Goal: Transaction & Acquisition: Purchase product/service

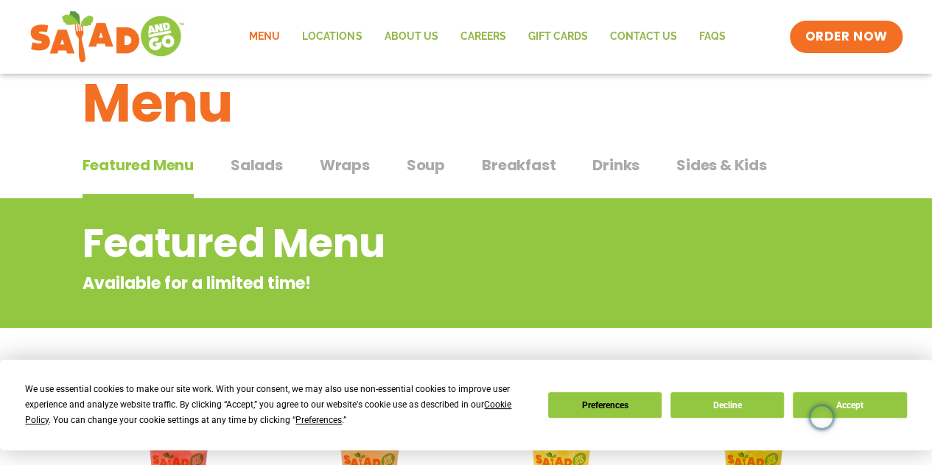
scroll to position [37, 0]
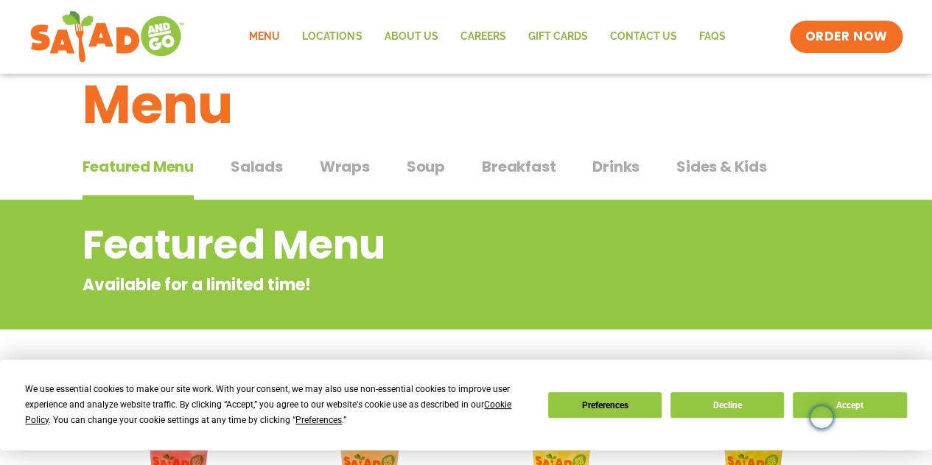
click at [265, 164] on span "Salads" at bounding box center [257, 166] width 52 height 22
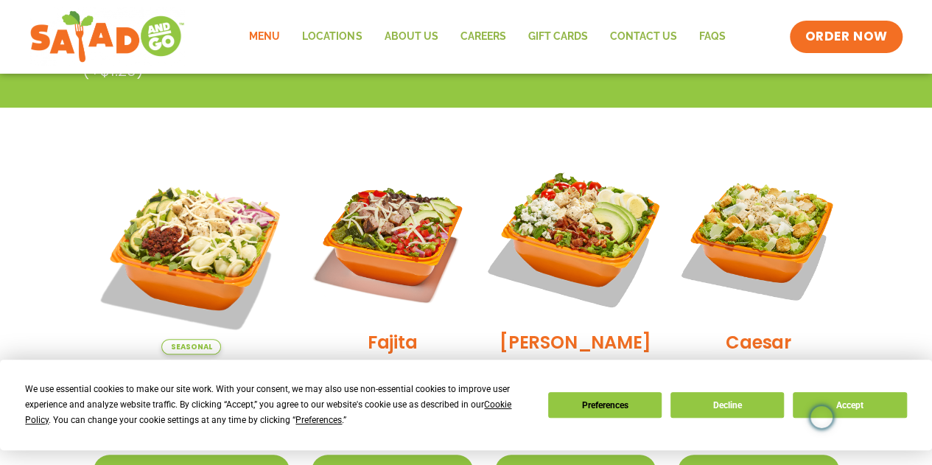
scroll to position [479, 0]
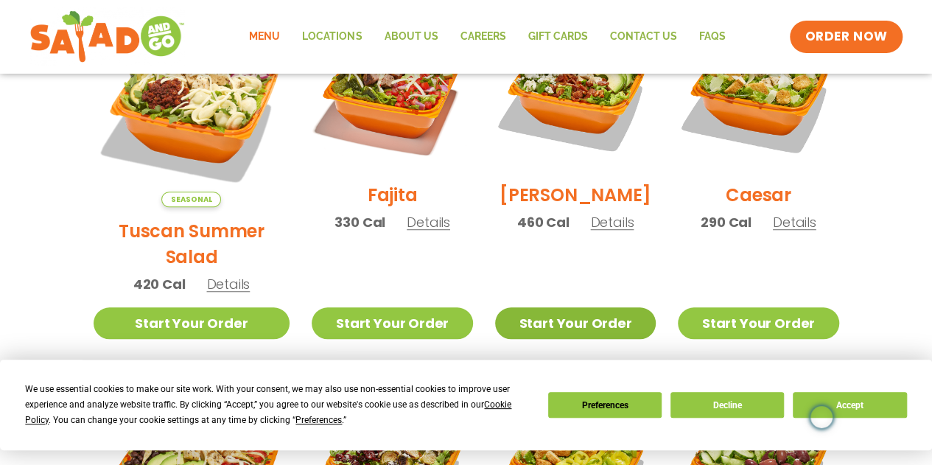
click at [574, 307] on link "Start Your Order" at bounding box center [575, 323] width 161 height 32
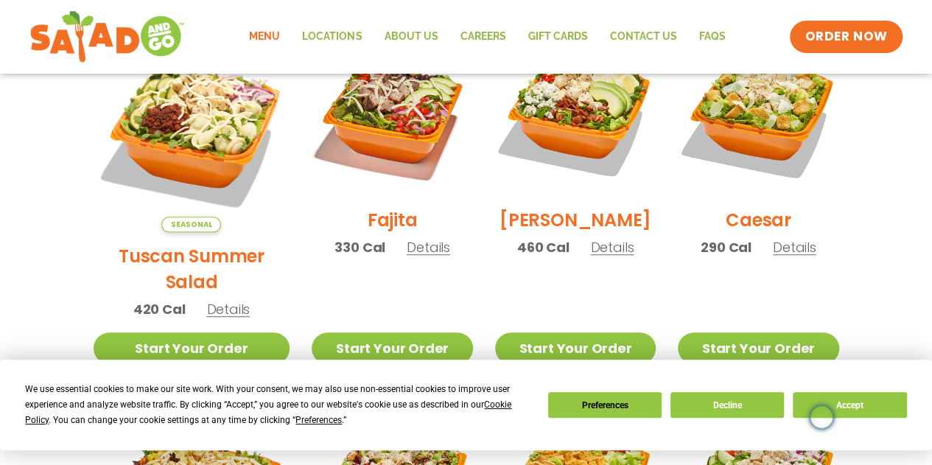
scroll to position [479, 0]
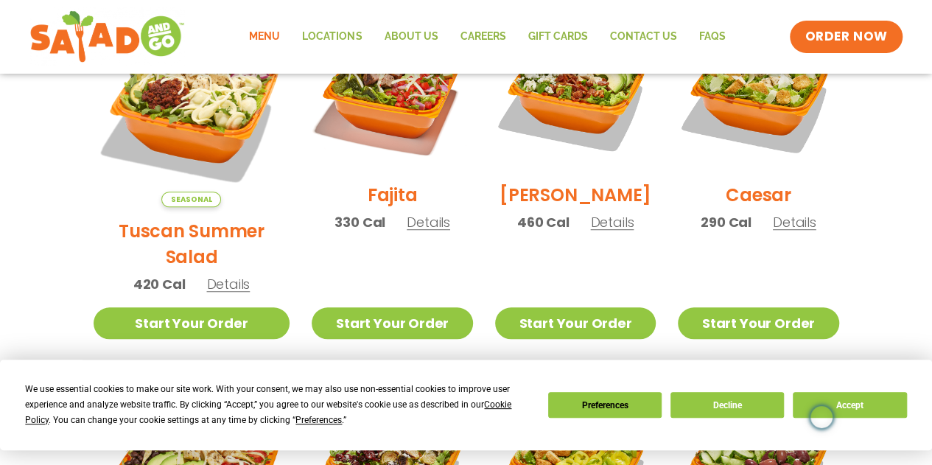
click at [600, 223] on span "Details" at bounding box center [611, 222] width 43 height 18
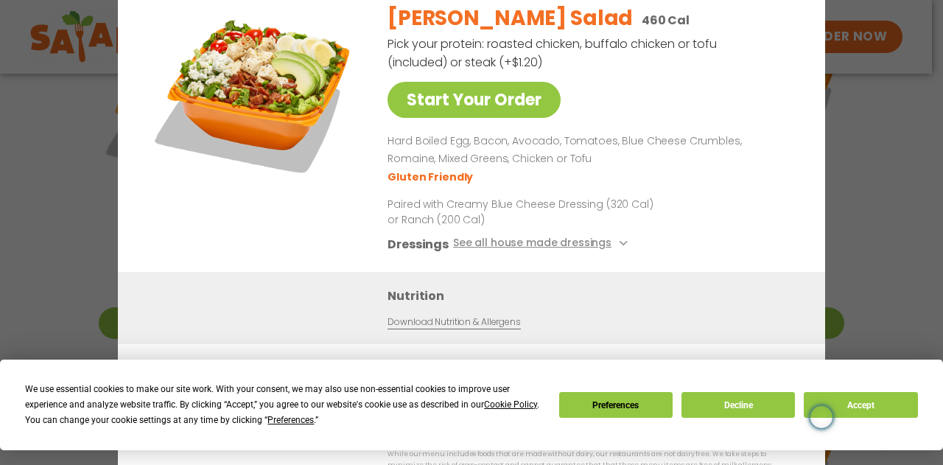
click at [887, 175] on div "Start Your Order [PERSON_NAME] Salad 460 Cal Pick your protein: roasted chicken…" at bounding box center [471, 232] width 943 height 465
